Goal: Communication & Community: Answer question/provide support

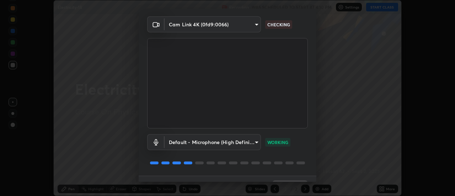
scroll to position [37, 0]
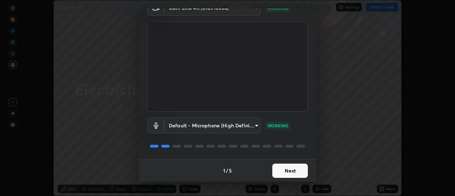
click at [286, 169] on button "Next" at bounding box center [290, 170] width 36 height 14
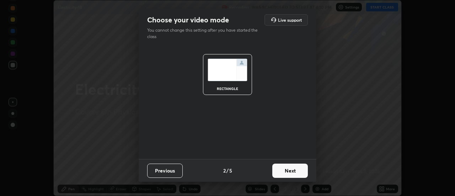
click at [281, 173] on button "Next" at bounding box center [290, 170] width 36 height 14
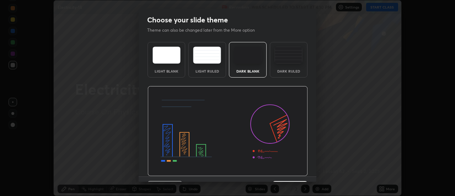
scroll to position [17, 0]
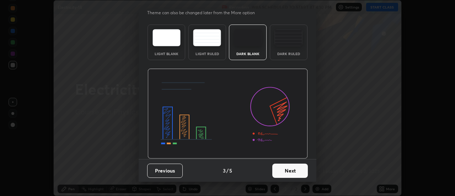
click at [286, 172] on button "Next" at bounding box center [290, 170] width 36 height 14
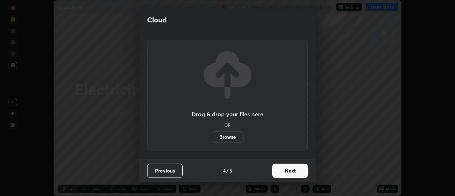
scroll to position [0, 0]
click at [234, 135] on label "Browse" at bounding box center [228, 136] width 32 height 11
click at [212, 135] on input "Browse" at bounding box center [212, 136] width 0 height 11
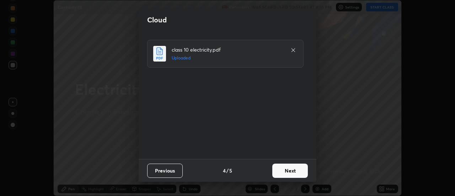
click at [295, 171] on button "Next" at bounding box center [290, 170] width 36 height 14
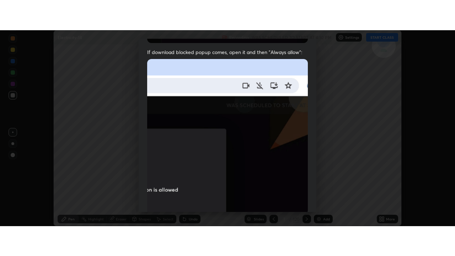
scroll to position [182, 0]
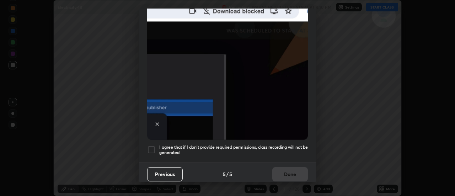
click at [150, 147] on div at bounding box center [151, 149] width 9 height 9
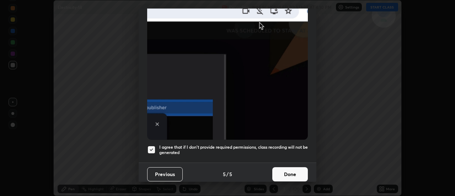
click at [290, 170] on button "Done" at bounding box center [290, 174] width 36 height 14
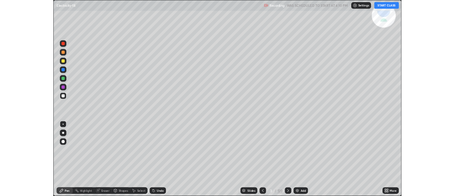
scroll to position [256, 455]
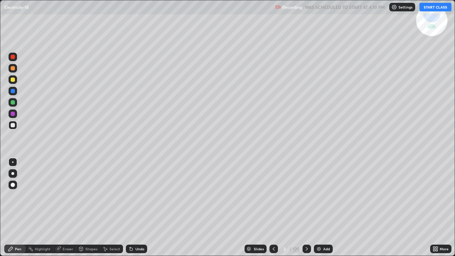
click at [13, 126] on div at bounding box center [13, 125] width 4 height 4
click at [430, 8] on button "START CLASS" at bounding box center [435, 7] width 32 height 9
click at [65, 195] on div "Eraser" at bounding box center [68, 249] width 11 height 4
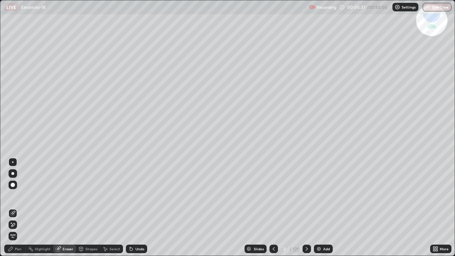
click at [13, 195] on icon at bounding box center [13, 225] width 6 height 6
click at [16, 195] on div "Pen" at bounding box center [14, 248] width 21 height 9
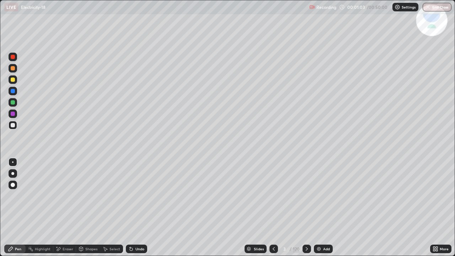
click at [111, 195] on div "Select" at bounding box center [114, 249] width 11 height 4
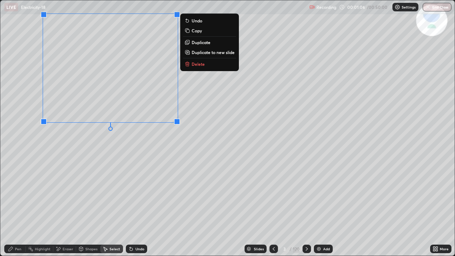
click at [106, 173] on div "0 ° Undo Copy Duplicate Duplicate to new slide Delete" at bounding box center [227, 127] width 454 height 255
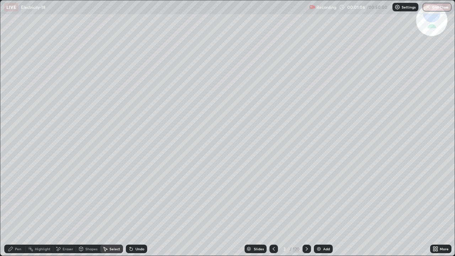
click at [16, 195] on div "Pen" at bounding box center [14, 248] width 21 height 9
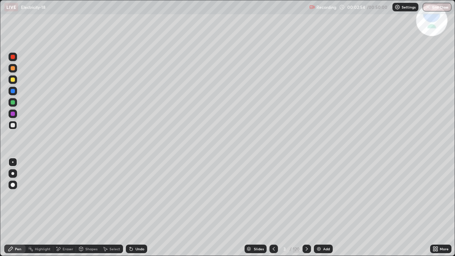
click at [67, 195] on div "Eraser" at bounding box center [68, 249] width 11 height 4
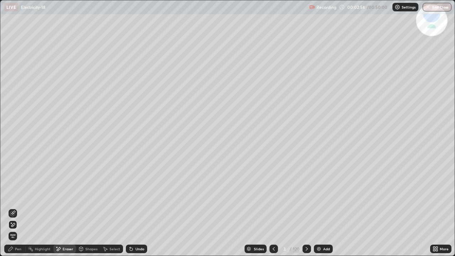
click at [21, 195] on div "Pen" at bounding box center [14, 248] width 21 height 9
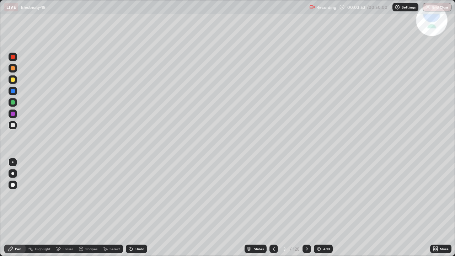
click at [136, 195] on div "Undo" at bounding box center [136, 248] width 21 height 9
click at [135, 195] on div "Undo" at bounding box center [139, 249] width 9 height 4
click at [136, 195] on div "Undo" at bounding box center [139, 249] width 9 height 4
click at [138, 195] on div "Undo" at bounding box center [139, 249] width 9 height 4
click at [139, 195] on div "Undo" at bounding box center [139, 249] width 9 height 4
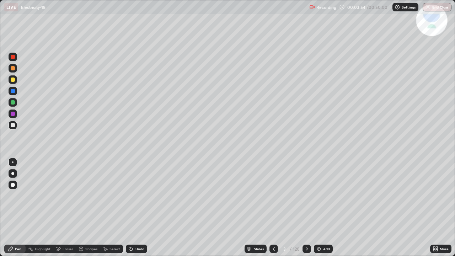
click at [139, 195] on div "Undo" at bounding box center [139, 249] width 9 height 4
click at [320, 195] on img at bounding box center [319, 249] width 6 height 6
click at [63, 195] on div "Eraser" at bounding box center [68, 249] width 11 height 4
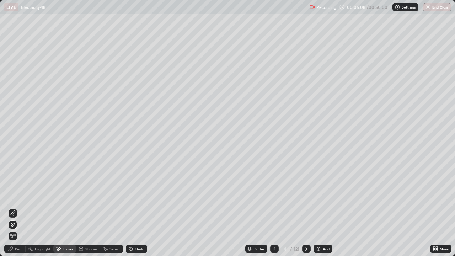
click at [21, 195] on div "Pen" at bounding box center [18, 249] width 6 height 4
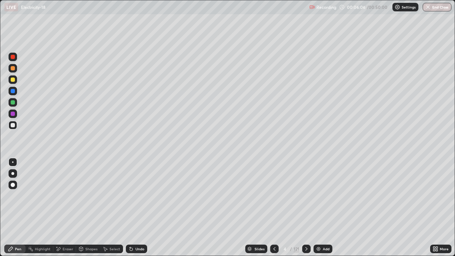
click at [273, 195] on icon at bounding box center [274, 249] width 6 height 6
click at [305, 195] on icon at bounding box center [306, 249] width 6 height 6
click at [318, 195] on div "Add" at bounding box center [322, 248] width 19 height 9
click at [14, 115] on div at bounding box center [13, 114] width 4 height 4
click at [16, 103] on div at bounding box center [13, 102] width 9 height 9
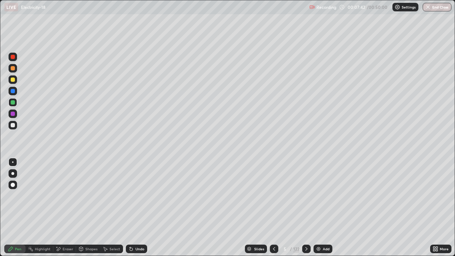
click at [273, 195] on icon at bounding box center [274, 249] width 6 height 6
click at [308, 195] on div at bounding box center [306, 248] width 9 height 9
click at [306, 195] on icon at bounding box center [306, 249] width 6 height 6
click at [13, 125] on div at bounding box center [13, 125] width 4 height 4
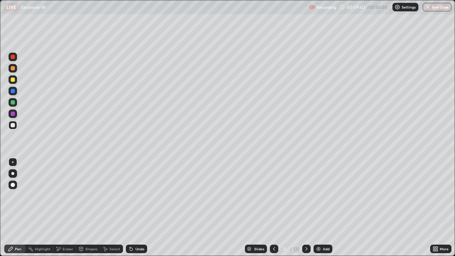
click at [273, 195] on icon at bounding box center [274, 249] width 6 height 6
click at [14, 81] on div at bounding box center [13, 79] width 4 height 4
click at [273, 195] on icon at bounding box center [274, 249] width 6 height 6
click at [61, 195] on div "Eraser" at bounding box center [64, 248] width 23 height 9
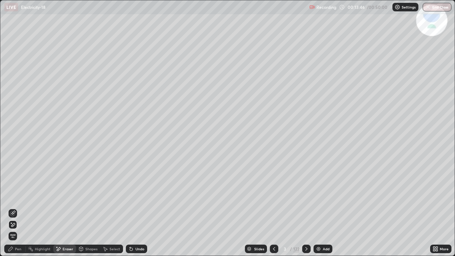
click at [306, 195] on icon at bounding box center [306, 249] width 6 height 6
click at [85, 195] on div "Shapes" at bounding box center [88, 248] width 24 height 9
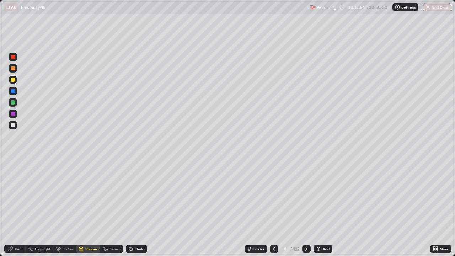
click at [63, 195] on div "Eraser" at bounding box center [64, 248] width 23 height 9
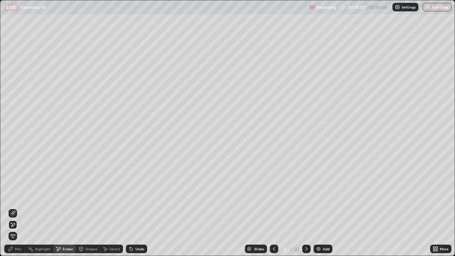
click at [13, 195] on div "Pen" at bounding box center [14, 248] width 21 height 9
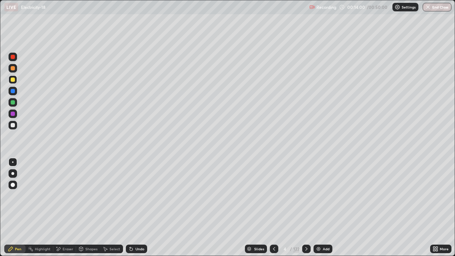
click at [62, 195] on div "Eraser" at bounding box center [64, 248] width 23 height 9
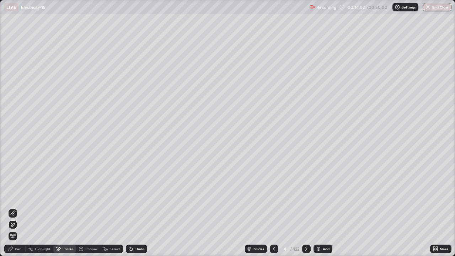
click at [14, 195] on div "Pen" at bounding box center [14, 248] width 21 height 9
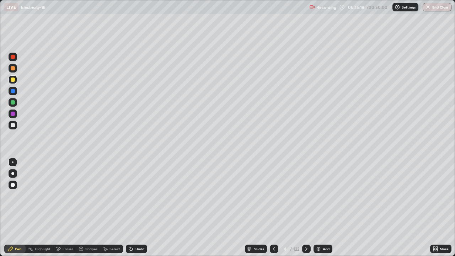
click at [306, 195] on icon at bounding box center [306, 249] width 6 height 6
click at [276, 195] on div at bounding box center [274, 248] width 9 height 9
click at [309, 195] on div at bounding box center [306, 248] width 9 height 9
click at [306, 195] on icon at bounding box center [306, 249] width 2 height 4
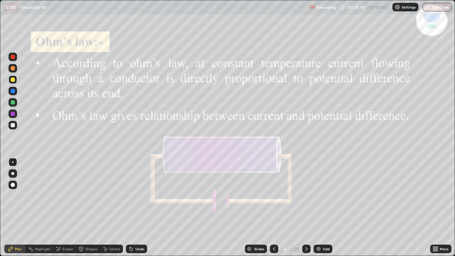
click at [274, 195] on div at bounding box center [274, 248] width 9 height 9
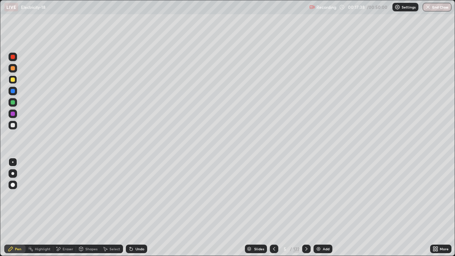
click at [13, 125] on div at bounding box center [13, 125] width 4 height 4
click at [13, 114] on div at bounding box center [13, 114] width 4 height 4
click at [131, 195] on icon at bounding box center [131, 249] width 3 height 3
click at [131, 195] on icon at bounding box center [131, 249] width 6 height 6
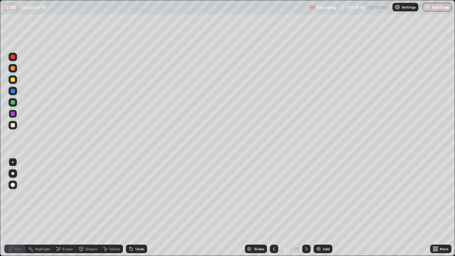
click at [132, 195] on icon at bounding box center [131, 249] width 6 height 6
click at [134, 195] on div "Undo" at bounding box center [136, 248] width 21 height 9
click at [133, 195] on div "Undo" at bounding box center [136, 248] width 21 height 9
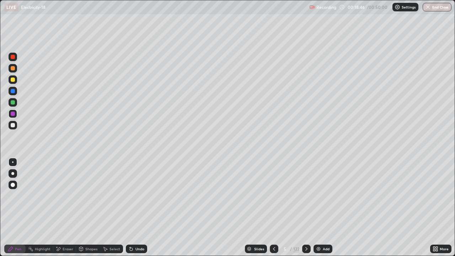
click at [133, 195] on div "Undo" at bounding box center [136, 248] width 21 height 9
click at [132, 195] on icon at bounding box center [131, 249] width 6 height 6
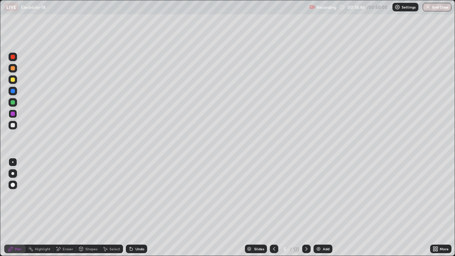
click at [133, 195] on div "Undo" at bounding box center [136, 248] width 21 height 9
click at [134, 195] on div "Undo" at bounding box center [136, 248] width 21 height 9
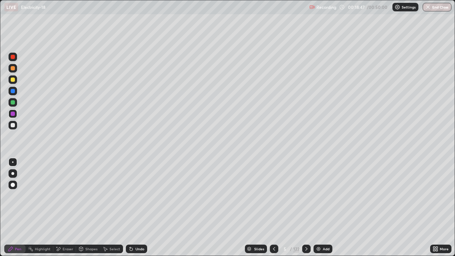
click at [135, 195] on div "Undo" at bounding box center [136, 248] width 21 height 9
click at [134, 195] on div "Undo" at bounding box center [136, 248] width 21 height 9
click at [135, 195] on div "Undo" at bounding box center [136, 248] width 21 height 9
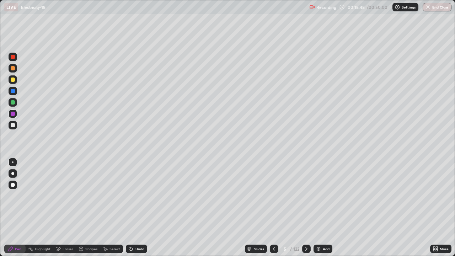
click at [135, 195] on div "Undo" at bounding box center [136, 248] width 21 height 9
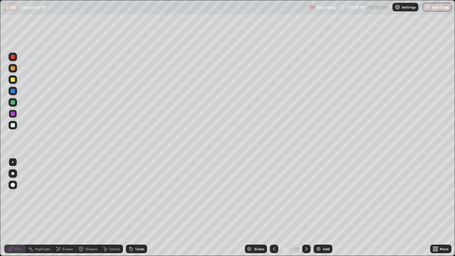
click at [135, 195] on div "Undo" at bounding box center [136, 248] width 21 height 9
click at [134, 195] on div "Undo" at bounding box center [136, 248] width 21 height 9
click at [135, 195] on div "Undo" at bounding box center [139, 249] width 9 height 4
click at [135, 195] on div "Undo" at bounding box center [136, 248] width 21 height 9
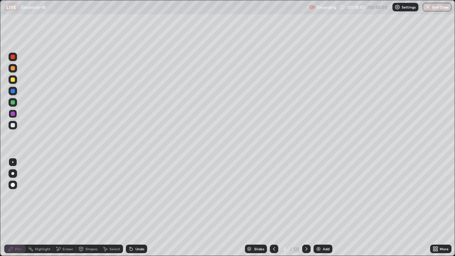
click at [134, 195] on div "Undo" at bounding box center [136, 248] width 21 height 9
click at [135, 195] on div "Undo" at bounding box center [136, 248] width 21 height 9
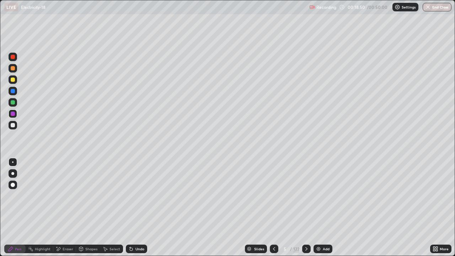
click at [135, 195] on div "Undo" at bounding box center [136, 248] width 21 height 9
click at [134, 195] on div "Undo" at bounding box center [136, 248] width 21 height 9
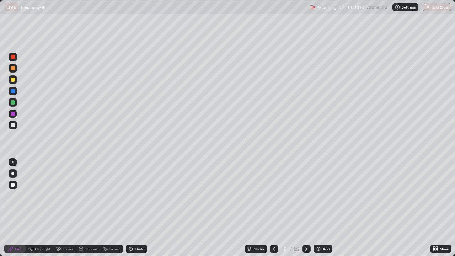
click at [134, 195] on div "Undo" at bounding box center [136, 248] width 21 height 9
click at [135, 195] on div "Undo" at bounding box center [136, 248] width 21 height 9
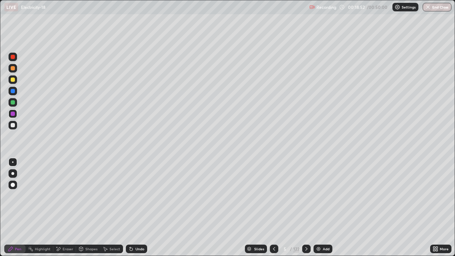
click at [134, 195] on div "Undo" at bounding box center [136, 248] width 21 height 9
click at [306, 195] on icon at bounding box center [306, 249] width 6 height 6
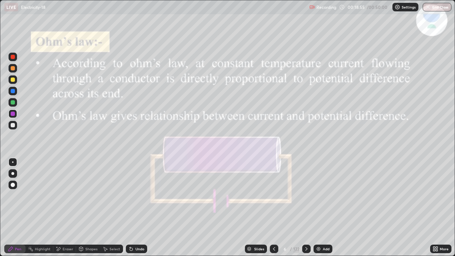
click at [273, 195] on icon at bounding box center [274, 249] width 6 height 6
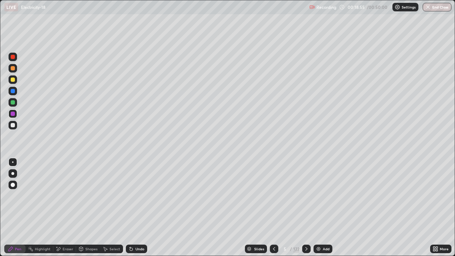
click at [317, 195] on img at bounding box center [318, 249] width 6 height 6
click at [12, 126] on div at bounding box center [13, 125] width 4 height 4
click at [320, 195] on img at bounding box center [319, 249] width 6 height 6
click at [68, 195] on div "Eraser" at bounding box center [68, 249] width 11 height 4
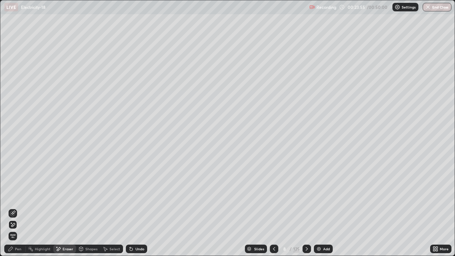
click at [19, 195] on div "Pen" at bounding box center [18, 249] width 6 height 4
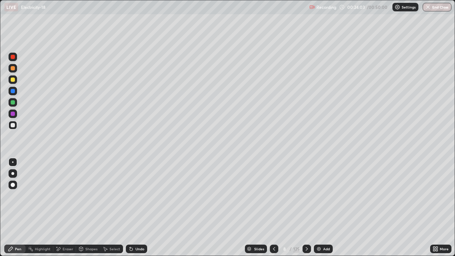
click at [61, 195] on div "Eraser" at bounding box center [64, 248] width 23 height 9
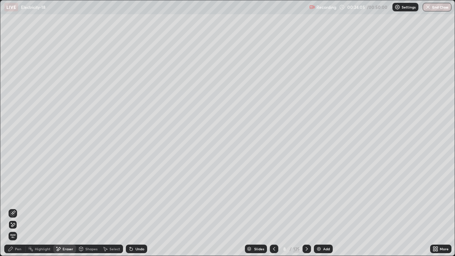
click at [18, 195] on div "Pen" at bounding box center [14, 248] width 21 height 9
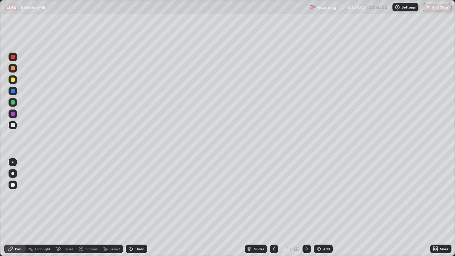
click at [132, 195] on icon at bounding box center [131, 249] width 6 height 6
click at [274, 195] on icon at bounding box center [274, 249] width 6 height 6
click at [305, 195] on icon at bounding box center [307, 249] width 6 height 6
click at [274, 195] on icon at bounding box center [274, 249] width 6 height 6
click at [306, 195] on div at bounding box center [306, 248] width 9 height 9
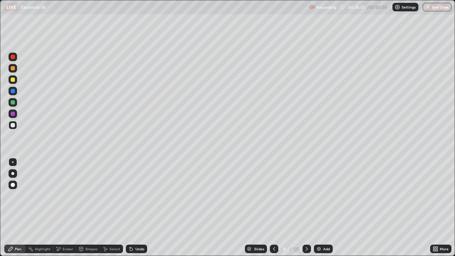
click at [13, 114] on div at bounding box center [13, 114] width 4 height 4
click at [273, 195] on icon at bounding box center [274, 249] width 6 height 6
click at [306, 195] on icon at bounding box center [307, 249] width 6 height 6
click at [307, 195] on icon at bounding box center [307, 249] width 6 height 6
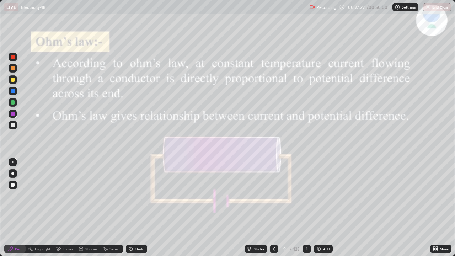
click at [305, 195] on icon at bounding box center [307, 249] width 6 height 6
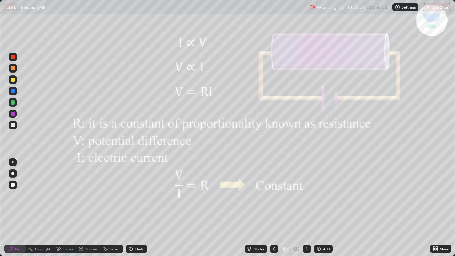
click at [305, 195] on icon at bounding box center [306, 249] width 2 height 4
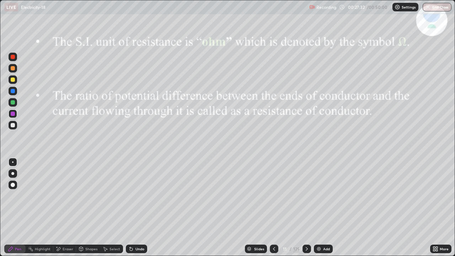
click at [305, 195] on icon at bounding box center [307, 249] width 6 height 6
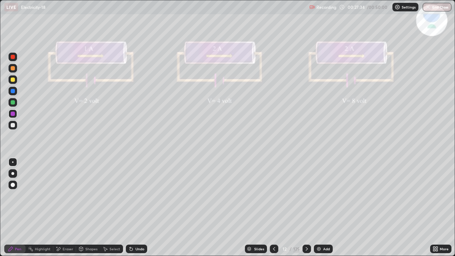
click at [306, 195] on icon at bounding box center [307, 249] width 6 height 6
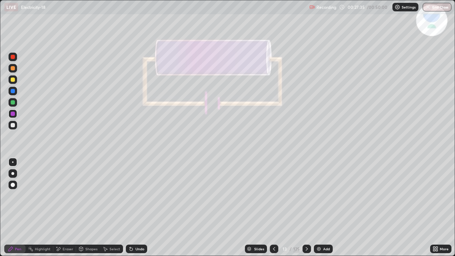
click at [306, 195] on icon at bounding box center [307, 249] width 6 height 6
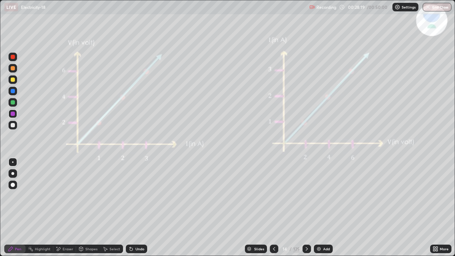
click at [273, 195] on icon at bounding box center [274, 249] width 6 height 6
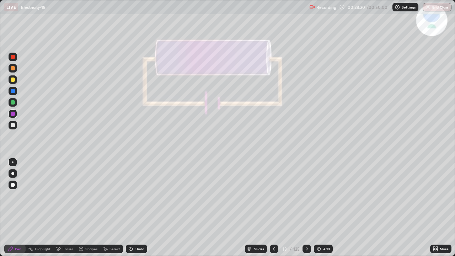
click at [273, 195] on icon at bounding box center [274, 249] width 6 height 6
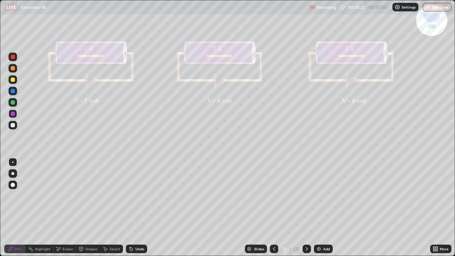
click at [273, 195] on icon at bounding box center [274, 249] width 6 height 6
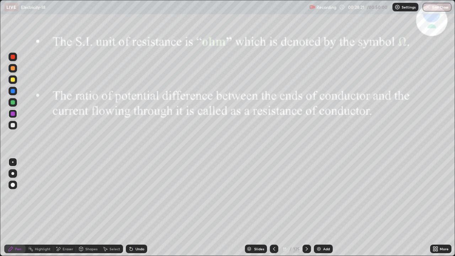
click at [273, 195] on icon at bounding box center [274, 249] width 6 height 6
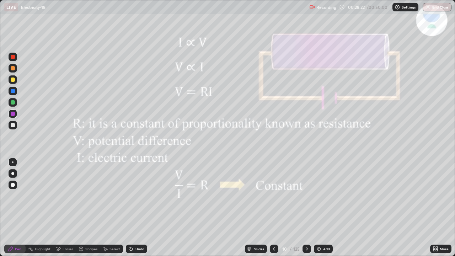
click at [277, 195] on div at bounding box center [274, 248] width 9 height 9
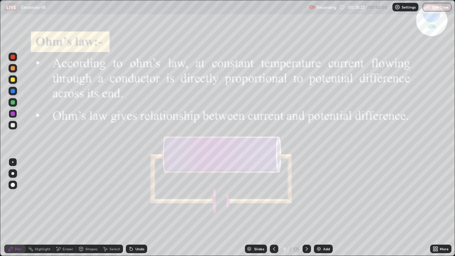
click at [277, 195] on div at bounding box center [274, 248] width 9 height 9
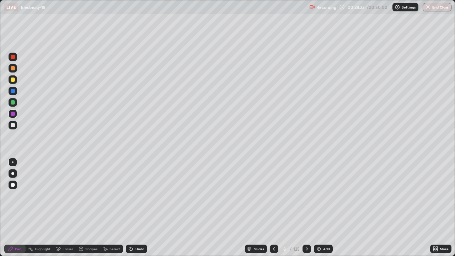
click at [277, 195] on div at bounding box center [274, 248] width 9 height 9
click at [306, 195] on icon at bounding box center [307, 249] width 6 height 6
click at [133, 195] on div "Undo" at bounding box center [136, 248] width 21 height 9
click at [137, 195] on div "Undo" at bounding box center [139, 249] width 9 height 4
click at [141, 195] on div "Undo" at bounding box center [139, 249] width 9 height 4
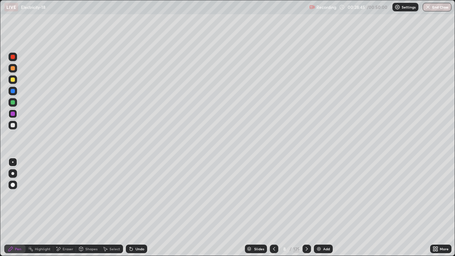
click at [142, 195] on div "Undo" at bounding box center [136, 248] width 21 height 9
click at [137, 195] on div "Undo" at bounding box center [139, 249] width 9 height 4
click at [137, 195] on div "Undo" at bounding box center [136, 248] width 21 height 9
click at [306, 195] on icon at bounding box center [307, 249] width 6 height 6
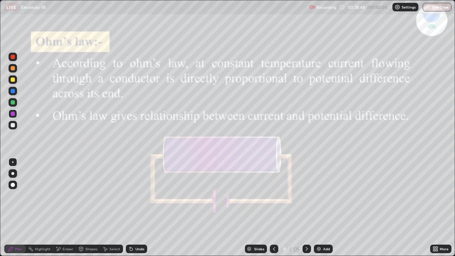
click at [307, 195] on icon at bounding box center [307, 249] width 6 height 6
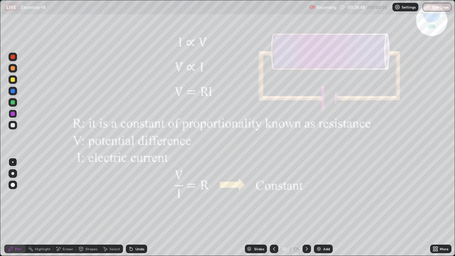
click at [306, 195] on icon at bounding box center [307, 249] width 6 height 6
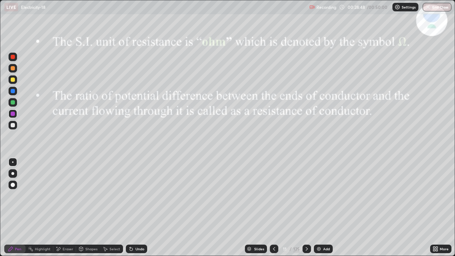
click at [306, 195] on icon at bounding box center [307, 249] width 6 height 6
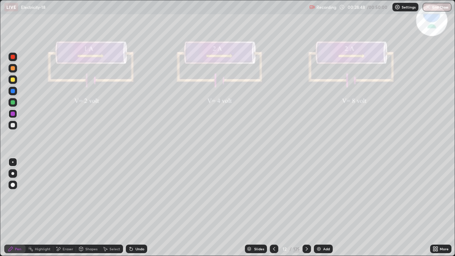
click at [306, 195] on icon at bounding box center [307, 249] width 6 height 6
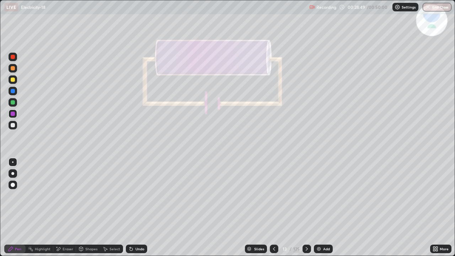
click at [306, 195] on icon at bounding box center [307, 249] width 6 height 6
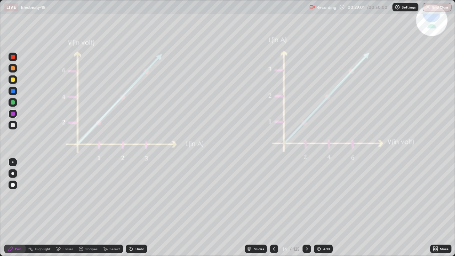
click at [277, 195] on div at bounding box center [274, 248] width 9 height 9
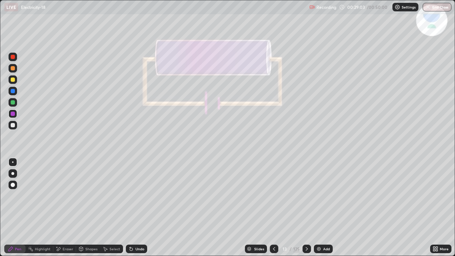
click at [321, 195] on div "Add" at bounding box center [323, 248] width 19 height 9
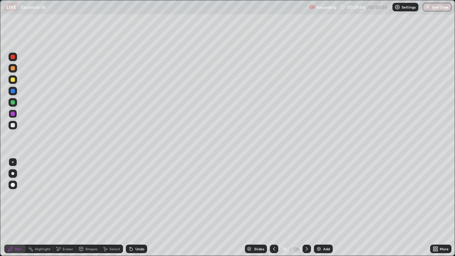
click at [14, 126] on div at bounding box center [13, 125] width 4 height 4
click at [137, 195] on div "Undo" at bounding box center [139, 249] width 9 height 4
click at [138, 195] on div "Undo" at bounding box center [139, 249] width 9 height 4
click at [305, 195] on icon at bounding box center [307, 249] width 6 height 6
click at [276, 195] on icon at bounding box center [274, 249] width 6 height 6
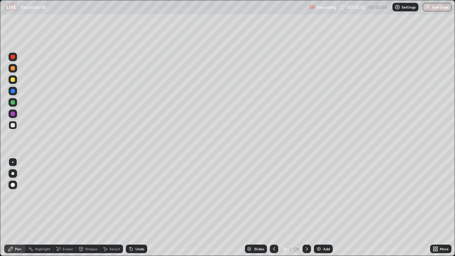
click at [135, 195] on div "Undo" at bounding box center [139, 249] width 9 height 4
click at [134, 195] on div "Undo" at bounding box center [136, 248] width 21 height 9
click at [306, 195] on icon at bounding box center [307, 249] width 6 height 6
click at [66, 195] on div "Eraser" at bounding box center [68, 249] width 11 height 4
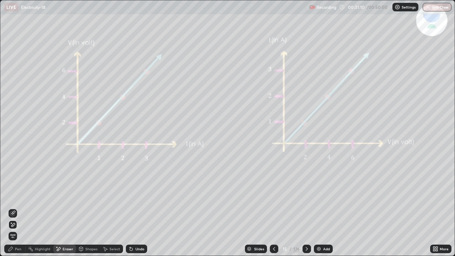
click at [13, 195] on span "Erase all" at bounding box center [13, 236] width 8 height 4
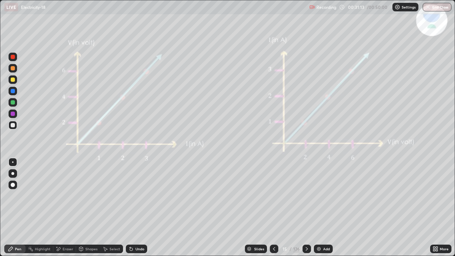
click at [305, 195] on icon at bounding box center [306, 249] width 2 height 4
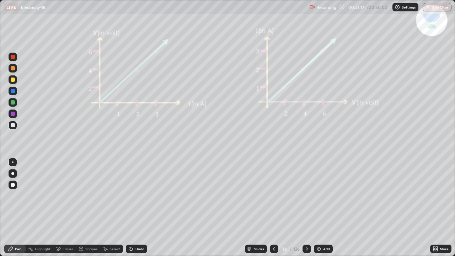
click at [273, 195] on icon at bounding box center [274, 249] width 6 height 6
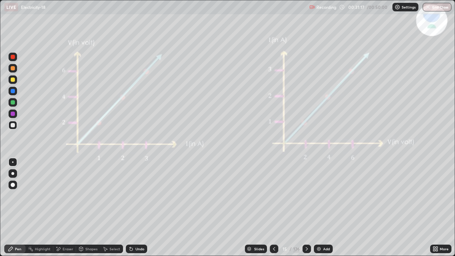
click at [270, 195] on div at bounding box center [274, 248] width 9 height 9
click at [322, 195] on div "Add" at bounding box center [323, 248] width 19 height 9
click at [132, 195] on icon at bounding box center [131, 249] width 6 height 6
click at [132, 195] on div "Undo" at bounding box center [136, 248] width 21 height 9
click at [319, 195] on img at bounding box center [318, 249] width 6 height 6
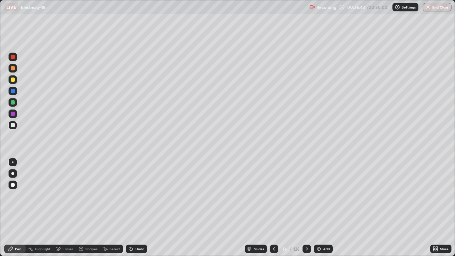
click at [68, 195] on div "Eraser" at bounding box center [68, 249] width 11 height 4
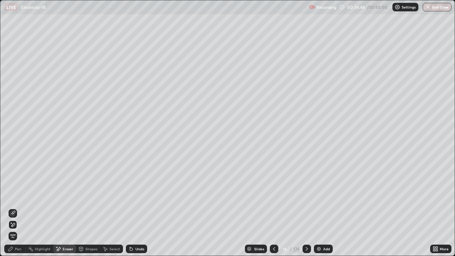
click at [15, 195] on div "Pen" at bounding box center [18, 249] width 6 height 4
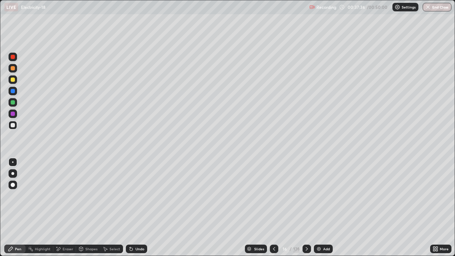
click at [305, 195] on icon at bounding box center [307, 249] width 6 height 6
click at [88, 195] on div "Shapes" at bounding box center [88, 248] width 24 height 9
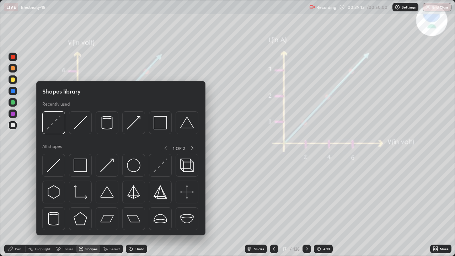
click at [65, 195] on div "Eraser" at bounding box center [68, 249] width 11 height 4
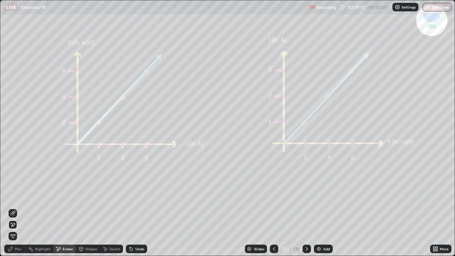
click at [63, 195] on div "Eraser" at bounding box center [68, 249] width 11 height 4
click at [12, 195] on span "Erase all" at bounding box center [13, 236] width 8 height 4
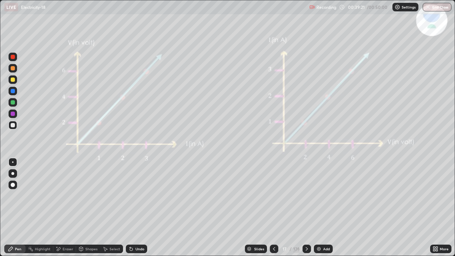
click at [274, 195] on icon at bounding box center [274, 249] width 6 height 6
click at [320, 195] on img at bounding box center [319, 249] width 6 height 6
click at [273, 195] on icon at bounding box center [274, 249] width 6 height 6
click at [306, 195] on icon at bounding box center [307, 249] width 6 height 6
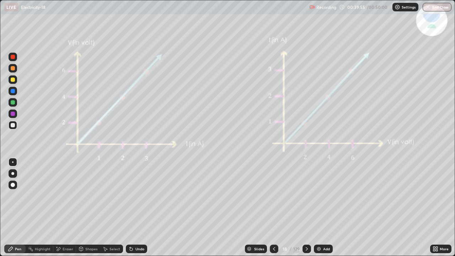
click at [273, 195] on div at bounding box center [274, 248] width 9 height 9
click at [274, 195] on icon at bounding box center [274, 249] width 6 height 6
click at [306, 195] on icon at bounding box center [307, 249] width 6 height 6
click at [306, 195] on div at bounding box center [306, 248] width 9 height 9
click at [64, 195] on div "Eraser" at bounding box center [68, 249] width 11 height 4
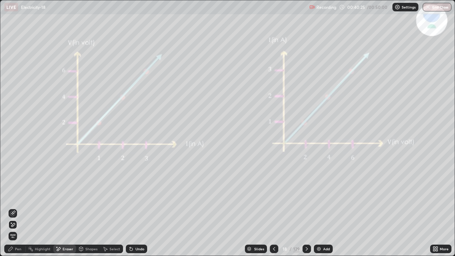
click at [13, 195] on span "Erase all" at bounding box center [13, 236] width 8 height 4
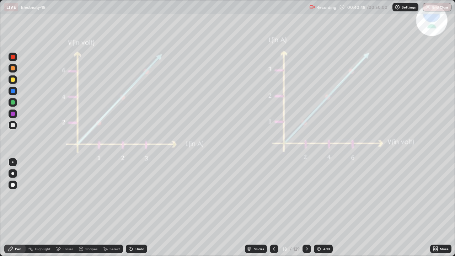
click at [61, 195] on div "Eraser" at bounding box center [64, 248] width 23 height 9
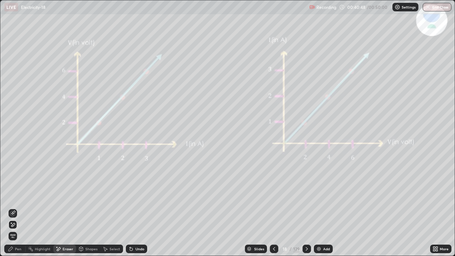
click at [13, 195] on span "Erase all" at bounding box center [13, 236] width 8 height 4
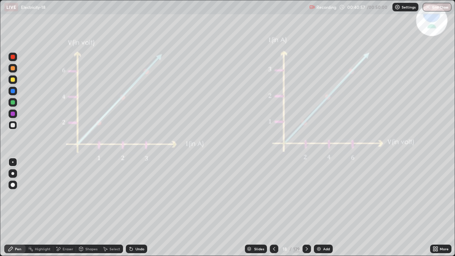
click at [61, 195] on div "Eraser" at bounding box center [64, 248] width 23 height 9
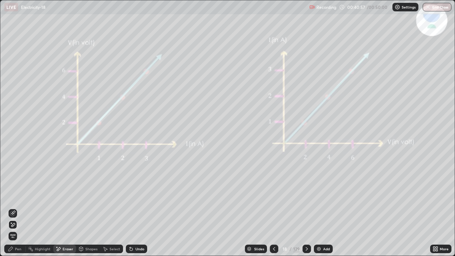
click at [13, 195] on span "Erase all" at bounding box center [13, 236] width 8 height 4
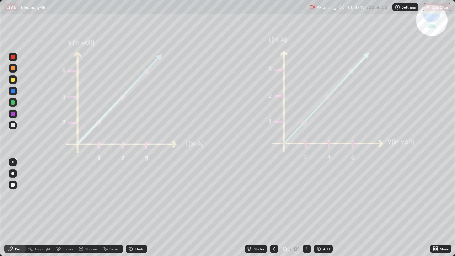
click at [306, 195] on div at bounding box center [306, 248] width 9 height 9
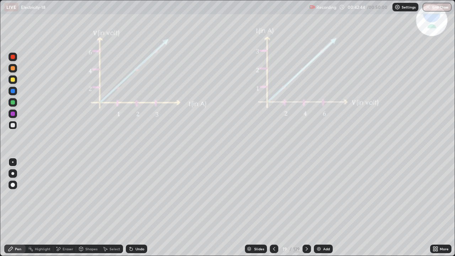
click at [273, 195] on icon at bounding box center [274, 249] width 2 height 4
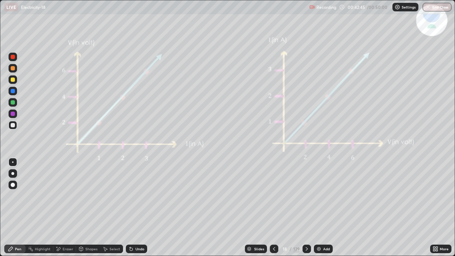
click at [273, 195] on icon at bounding box center [274, 249] width 2 height 4
click at [273, 195] on icon at bounding box center [274, 249] width 6 height 6
click at [276, 195] on icon at bounding box center [274, 249] width 6 height 6
click at [276, 195] on div at bounding box center [274, 248] width 9 height 9
click at [273, 195] on icon at bounding box center [274, 249] width 6 height 6
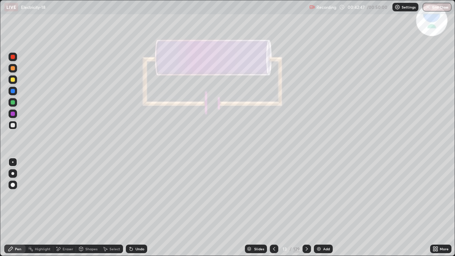
click at [274, 195] on icon at bounding box center [274, 249] width 6 height 6
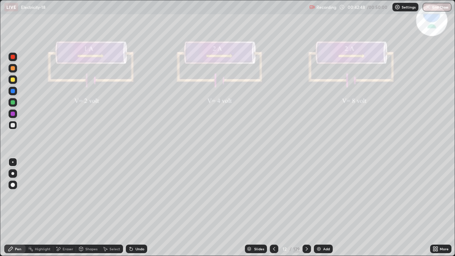
click at [273, 195] on icon at bounding box center [274, 249] width 6 height 6
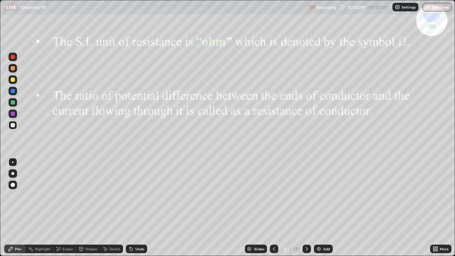
click at [273, 195] on icon at bounding box center [274, 249] width 6 height 6
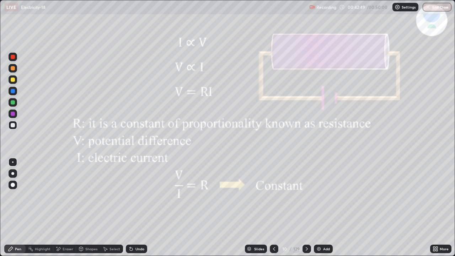
click at [273, 195] on icon at bounding box center [274, 249] width 6 height 6
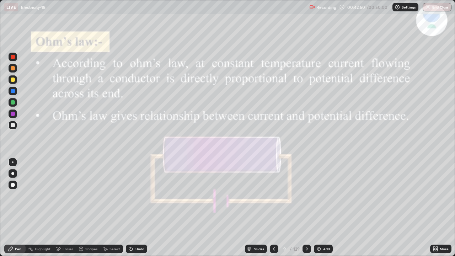
click at [302, 195] on div at bounding box center [306, 248] width 9 height 9
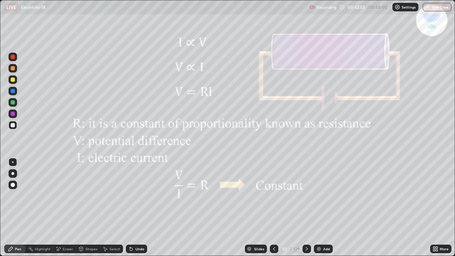
click at [306, 195] on icon at bounding box center [307, 249] width 6 height 6
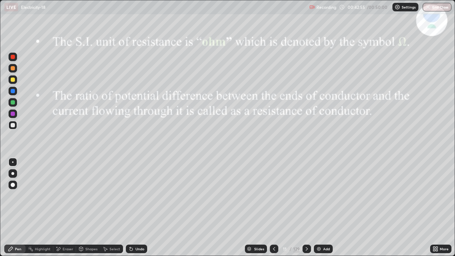
click at [306, 195] on icon at bounding box center [307, 249] width 6 height 6
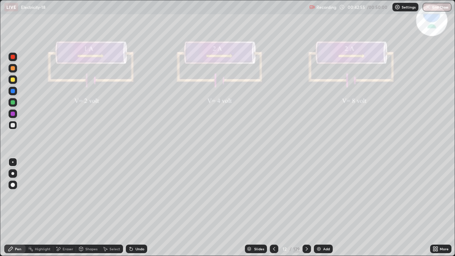
click at [306, 195] on icon at bounding box center [307, 249] width 6 height 6
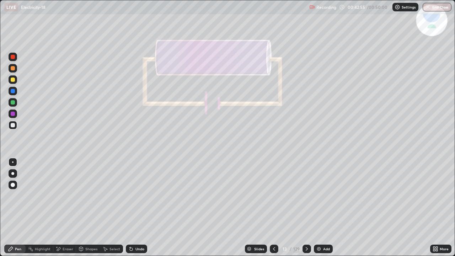
click at [306, 195] on icon at bounding box center [307, 249] width 6 height 6
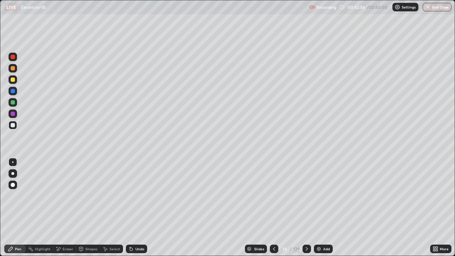
click at [306, 195] on icon at bounding box center [307, 249] width 6 height 6
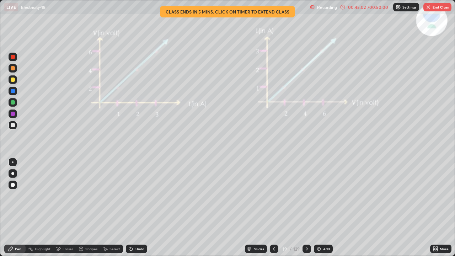
click at [274, 195] on icon at bounding box center [274, 249] width 6 height 6
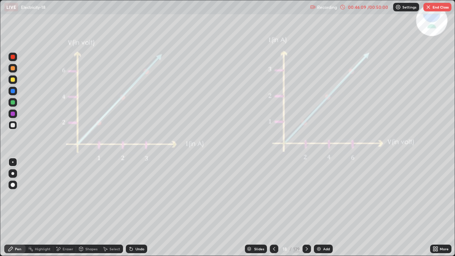
click at [273, 195] on icon at bounding box center [274, 249] width 6 height 6
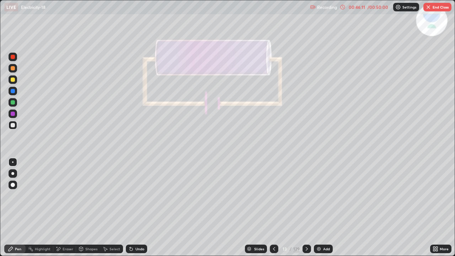
click at [274, 195] on icon at bounding box center [274, 249] width 6 height 6
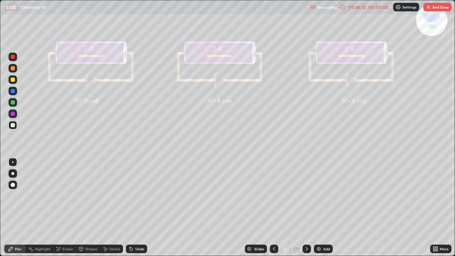
click at [274, 195] on icon at bounding box center [274, 249] width 6 height 6
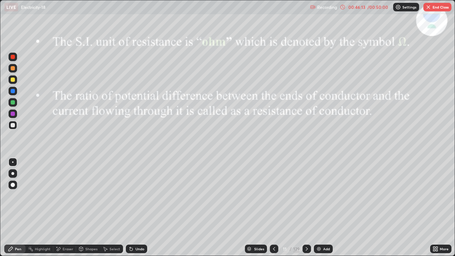
click at [273, 195] on icon at bounding box center [274, 249] width 6 height 6
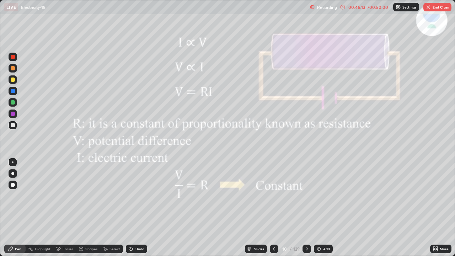
click at [273, 195] on icon at bounding box center [274, 249] width 6 height 6
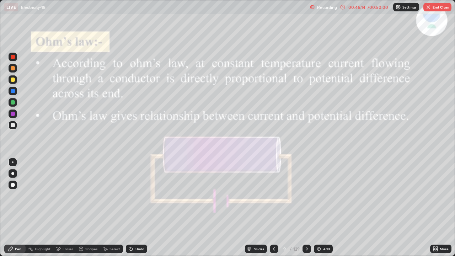
click at [275, 195] on icon at bounding box center [274, 249] width 6 height 6
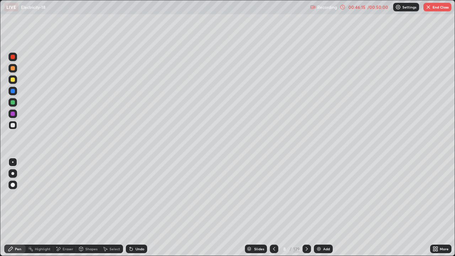
click at [306, 195] on icon at bounding box center [307, 249] width 6 height 6
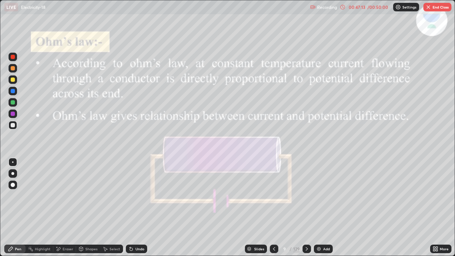
click at [305, 195] on icon at bounding box center [307, 249] width 6 height 6
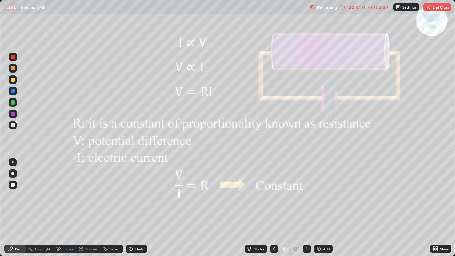
click at [275, 195] on div at bounding box center [274, 248] width 9 height 9
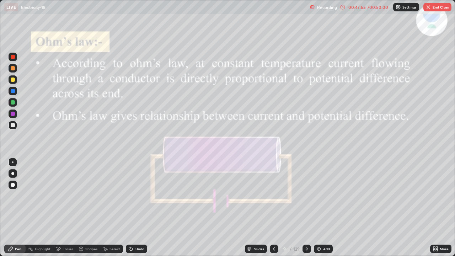
click at [306, 195] on icon at bounding box center [307, 249] width 6 height 6
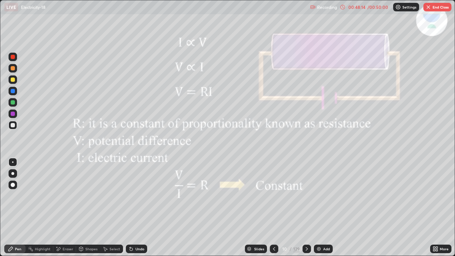
click at [306, 195] on icon at bounding box center [307, 249] width 6 height 6
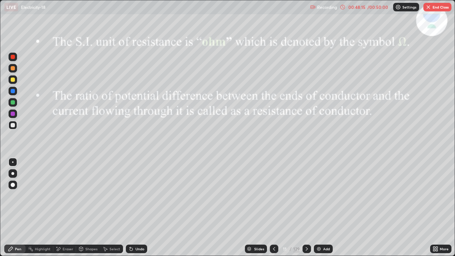
click at [306, 195] on icon at bounding box center [307, 249] width 6 height 6
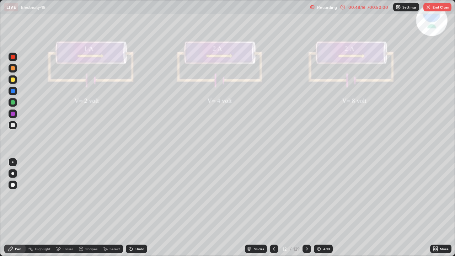
click at [306, 195] on icon at bounding box center [307, 249] width 6 height 6
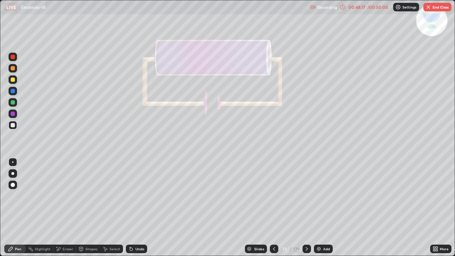
click at [305, 195] on icon at bounding box center [307, 249] width 6 height 6
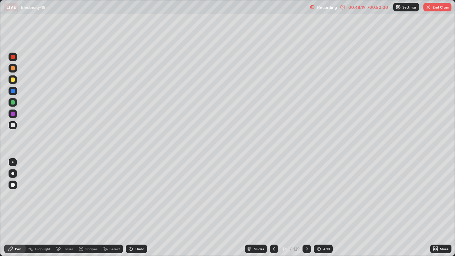
click at [306, 195] on icon at bounding box center [307, 249] width 6 height 6
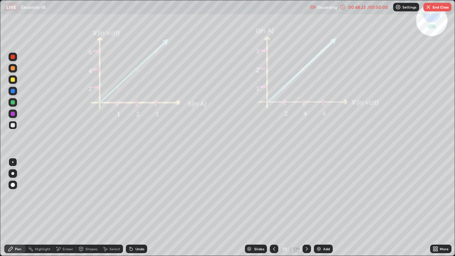
click at [306, 195] on icon at bounding box center [307, 249] width 6 height 6
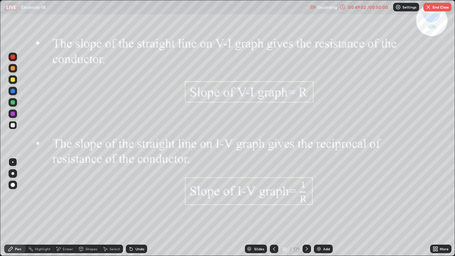
click at [306, 195] on icon at bounding box center [307, 249] width 6 height 6
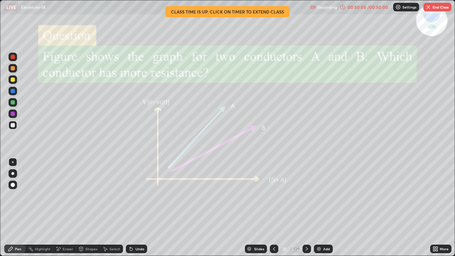
click at [305, 195] on icon at bounding box center [307, 249] width 6 height 6
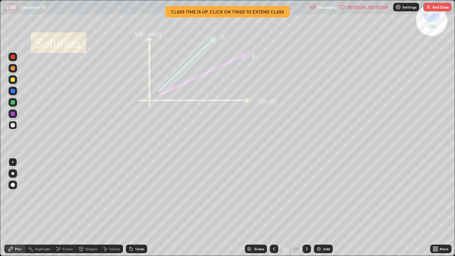
click at [306, 195] on icon at bounding box center [307, 249] width 6 height 6
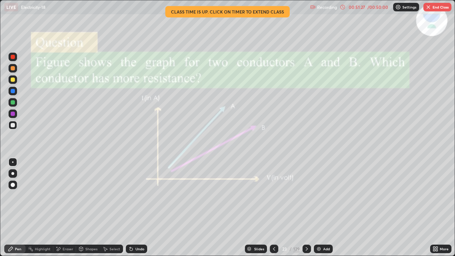
click at [276, 195] on div at bounding box center [274, 248] width 9 height 9
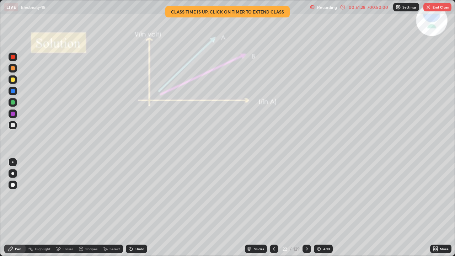
click at [277, 195] on div at bounding box center [274, 248] width 9 height 9
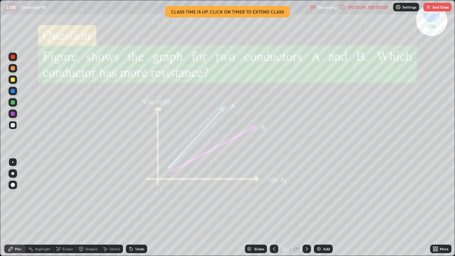
click at [430, 4] on img "button" at bounding box center [428, 7] width 6 height 6
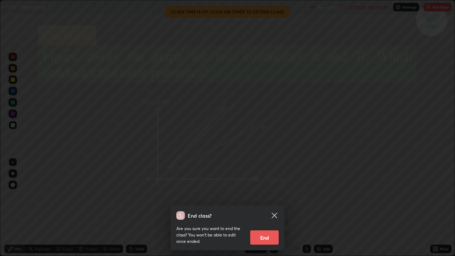
click at [269, 195] on button "End" at bounding box center [264, 237] width 28 height 14
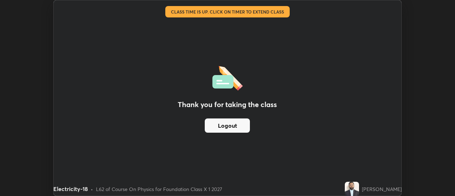
scroll to position [35320, 35061]
